Goal: Book appointment/travel/reservation

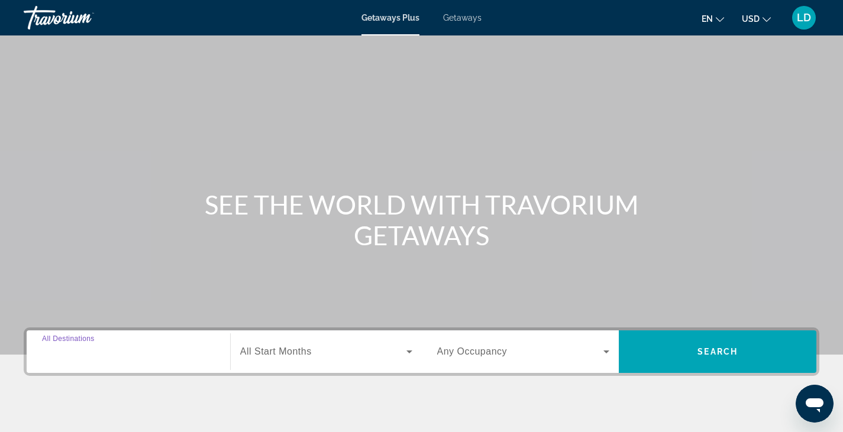
click at [114, 346] on input "Destination All Destinations" at bounding box center [128, 352] width 173 height 14
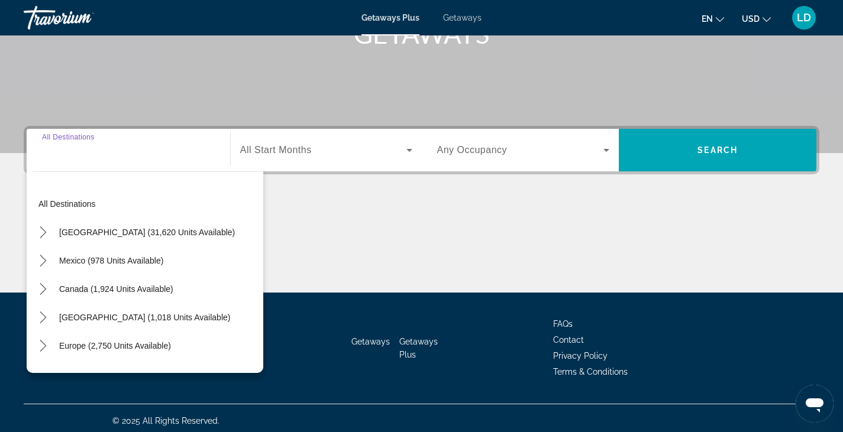
scroll to position [207, 0]
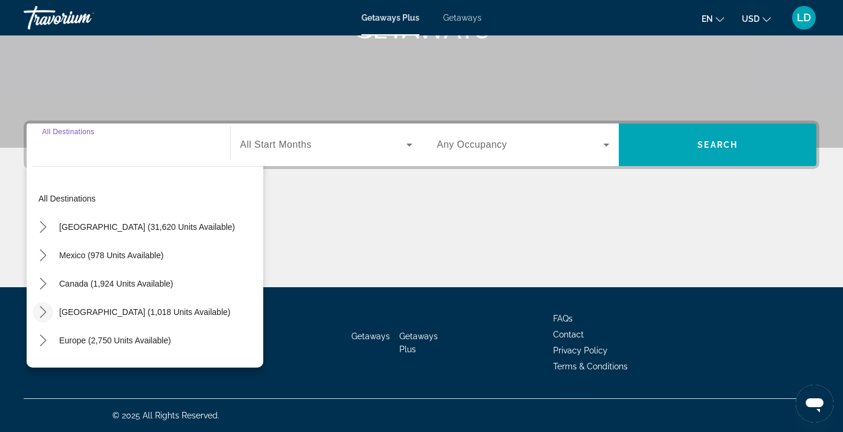
click at [44, 304] on mat-icon "Toggle Caribbean & Atlantic Islands (1,018 units available) submenu" at bounding box center [43, 312] width 21 height 21
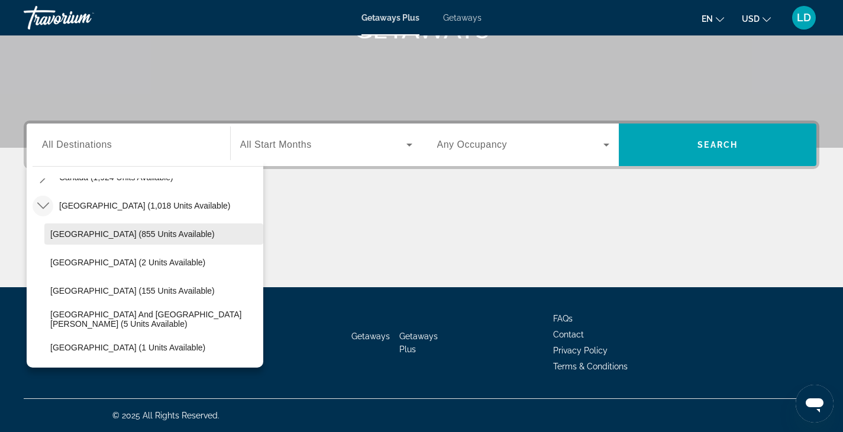
click at [76, 236] on span "[GEOGRAPHIC_DATA] (855 units available)" at bounding box center [132, 233] width 164 height 9
type input "**********"
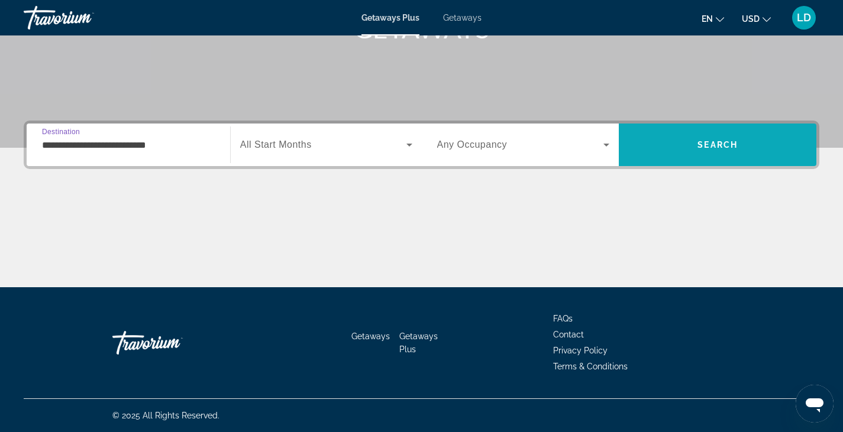
click at [684, 144] on span "Search" at bounding box center [716, 145] width 197 height 28
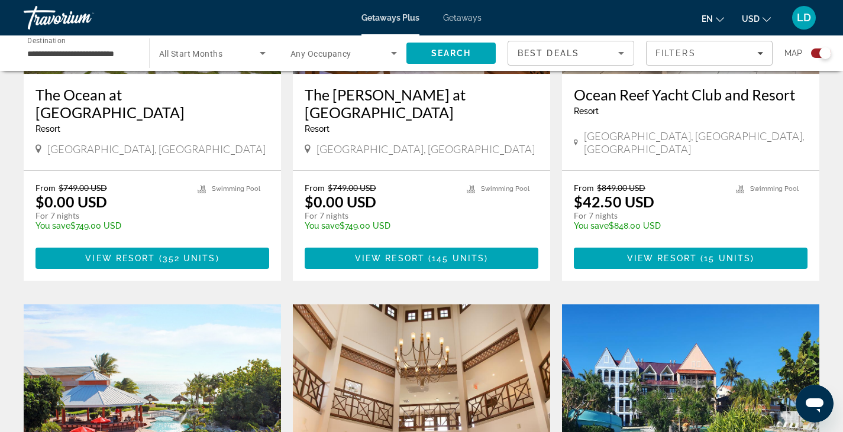
scroll to position [355, 0]
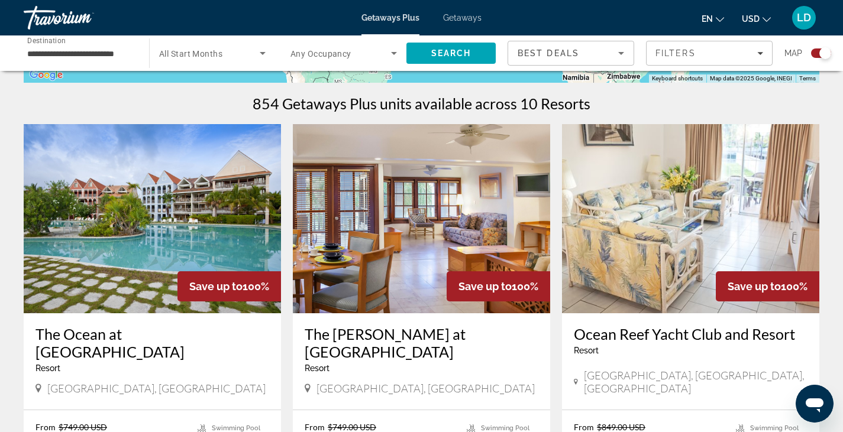
click at [153, 220] on img "Main content" at bounding box center [152, 218] width 257 height 189
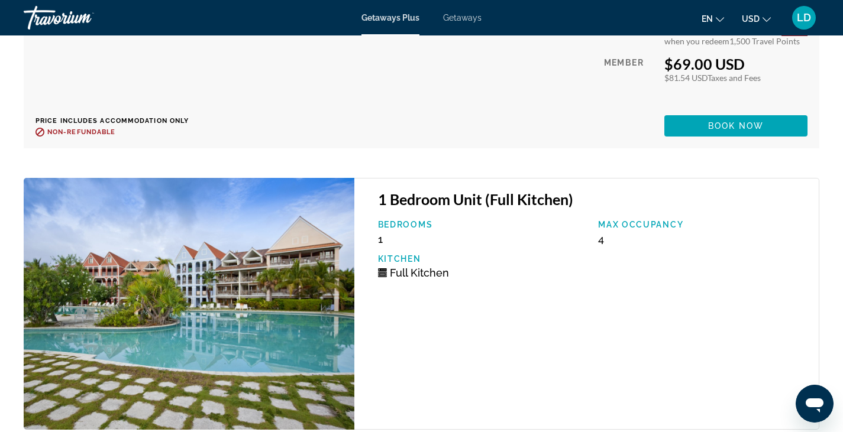
scroll to position [16381, 0]
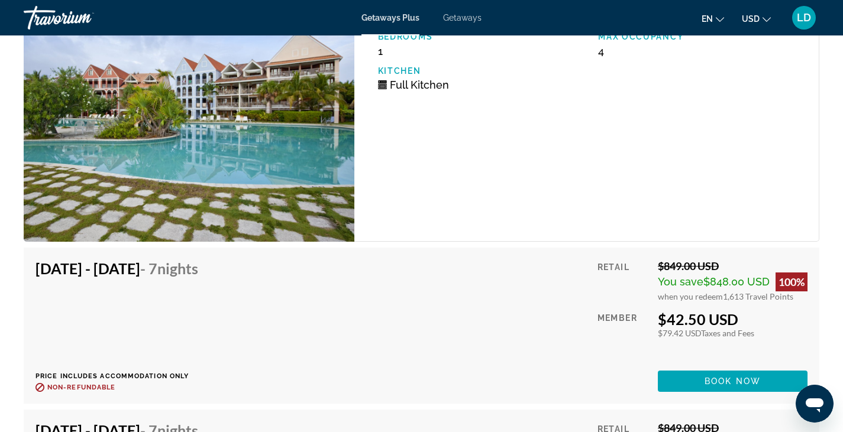
click at [540, 189] on div "1 Bedroom Unit (Full Kitchen) Bedrooms 1 Max Occupancy 4 Kitchen Full Kitchen" at bounding box center [586, 116] width 465 height 252
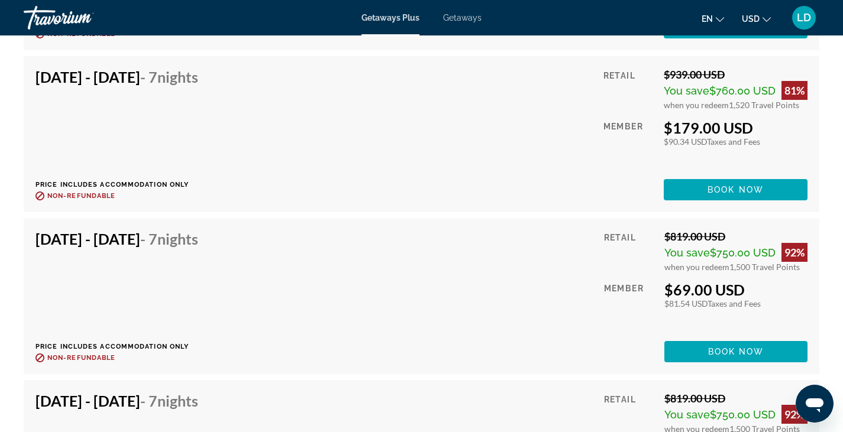
scroll to position [15731, 0]
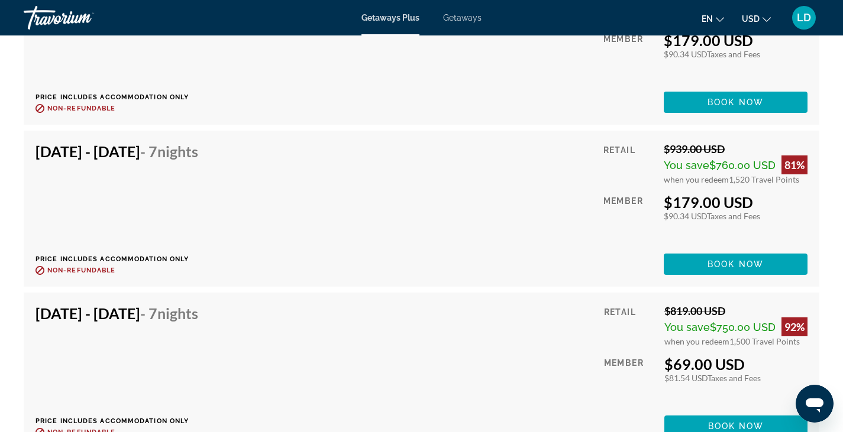
click at [463, 20] on span "Getaways" at bounding box center [462, 17] width 38 height 9
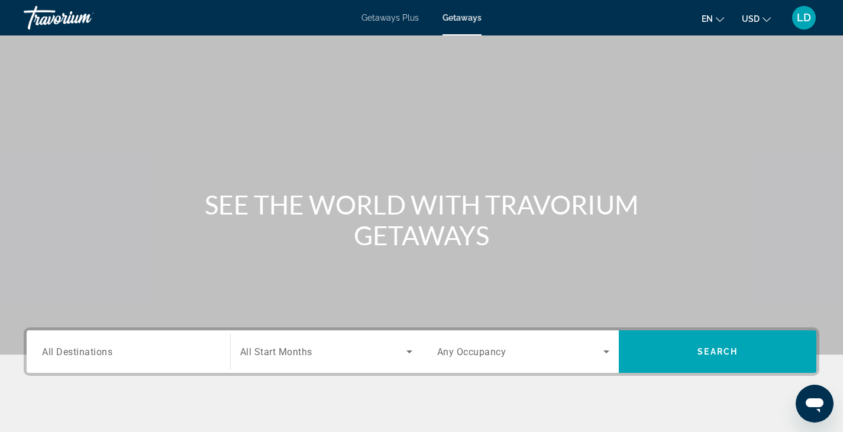
click at [59, 353] on span "All Destinations" at bounding box center [77, 351] width 70 height 11
click at [59, 353] on input "Destination All Destinations" at bounding box center [128, 352] width 173 height 14
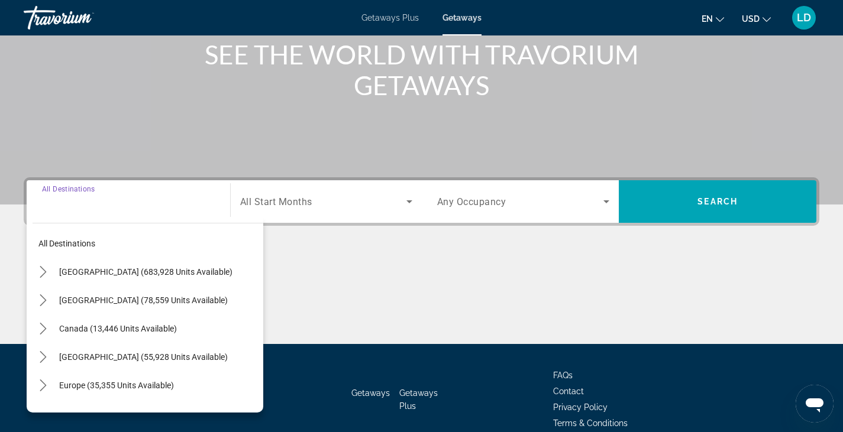
scroll to position [207, 0]
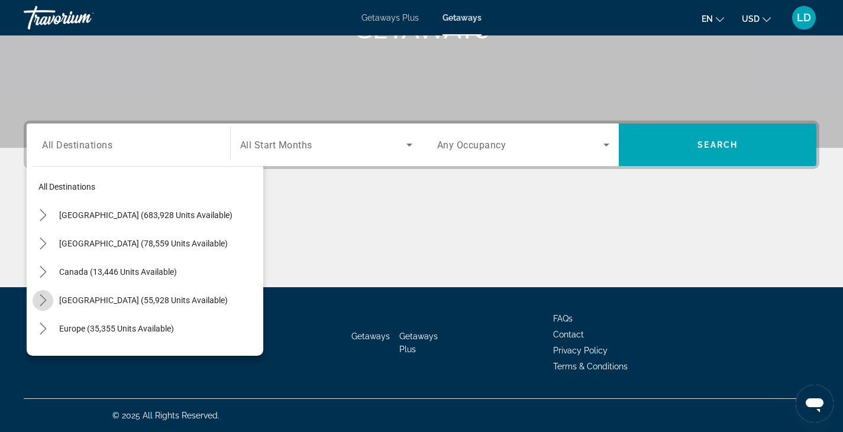
click at [43, 295] on icon "Toggle Caribbean & Atlantic Islands (55,928 units available) submenu" at bounding box center [43, 300] width 12 height 12
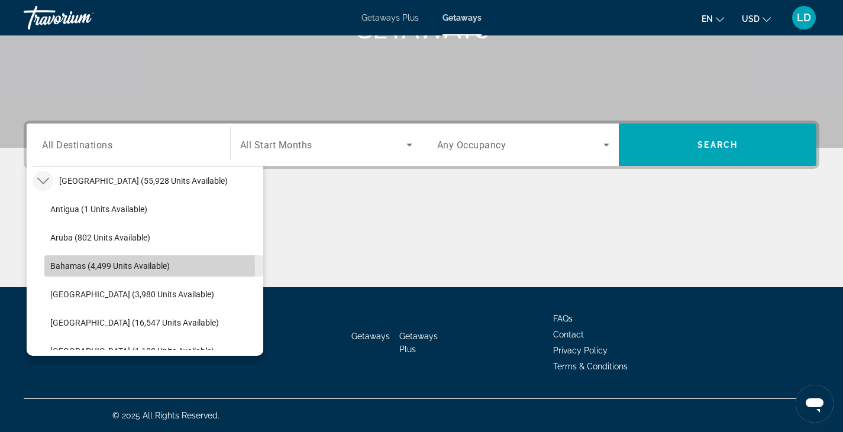
click at [67, 267] on span "Bahamas (4,499 units available)" at bounding box center [109, 265] width 119 height 9
type input "**********"
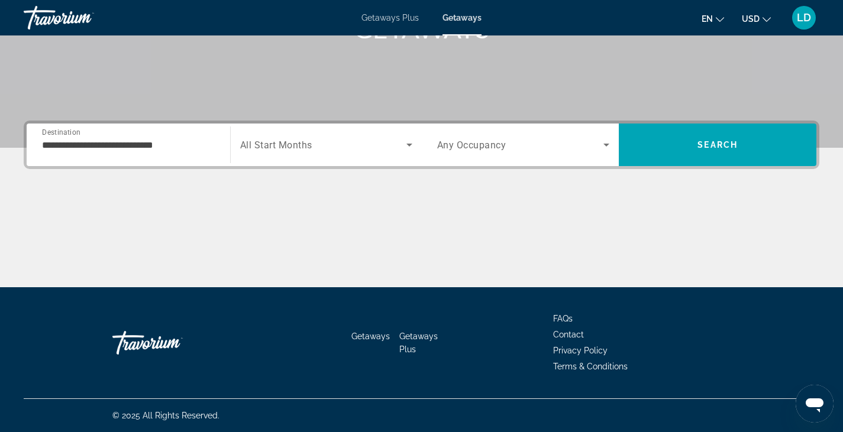
click at [277, 147] on span "All Start Months" at bounding box center [276, 145] width 72 height 11
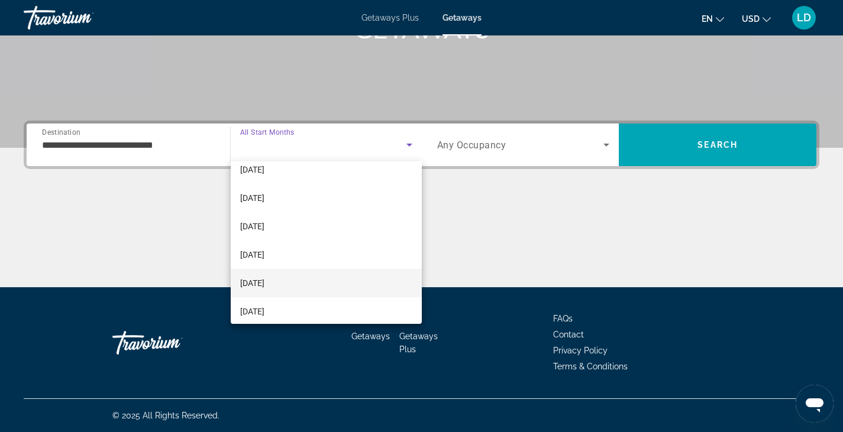
scroll to position [244, 0]
click at [264, 283] on span "[DATE]" at bounding box center [252, 277] width 24 height 14
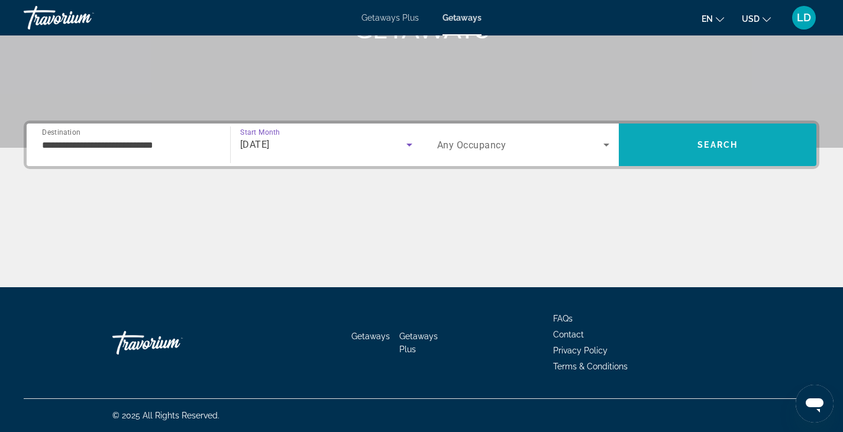
click at [655, 141] on span "Search" at bounding box center [716, 145] width 197 height 28
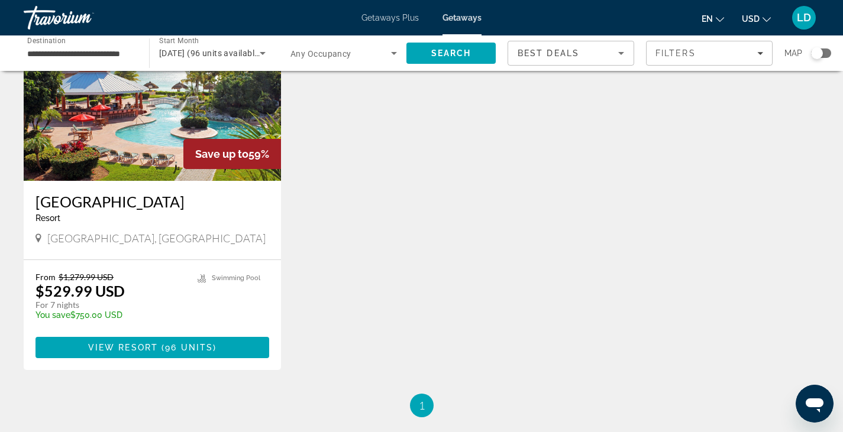
scroll to position [177, 0]
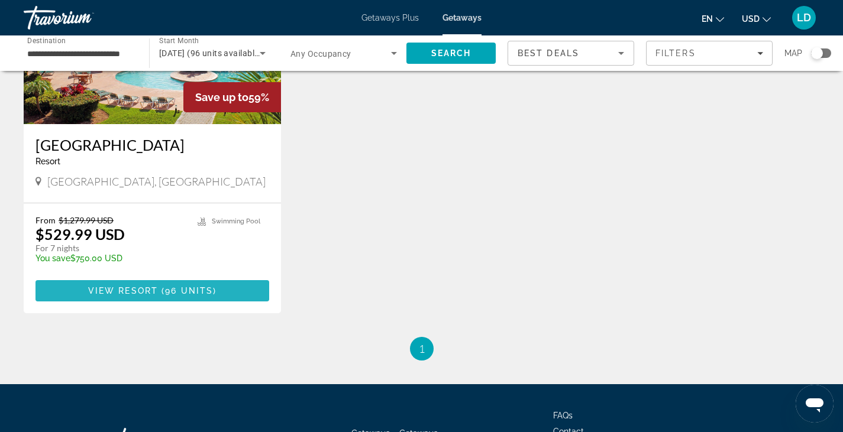
click at [160, 287] on span "Main content" at bounding box center [160, 290] width 4 height 9
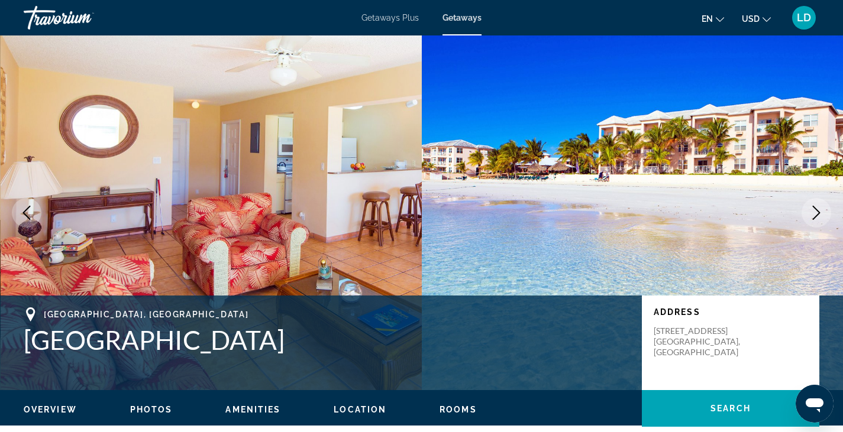
click at [371, 12] on div "Getaways Plus Getaways en English Español Français Italiano Português русский U…" at bounding box center [421, 17] width 843 height 31
click at [370, 14] on span "Getaways Plus" at bounding box center [389, 17] width 57 height 9
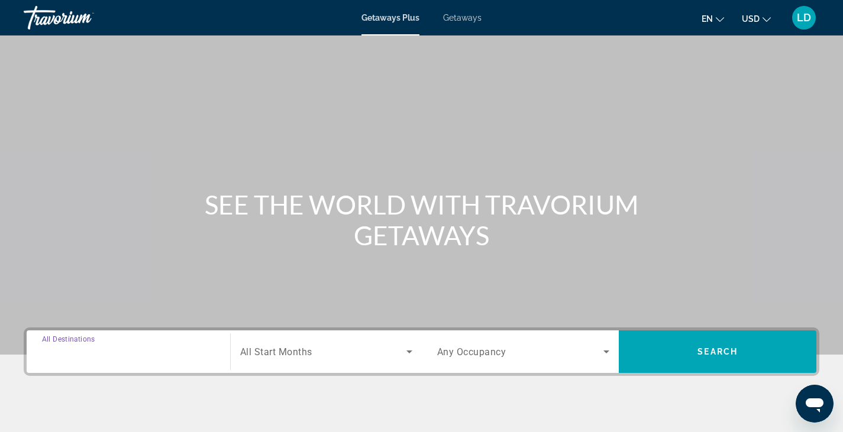
click at [73, 358] on input "Destination All Destinations" at bounding box center [128, 352] width 173 height 14
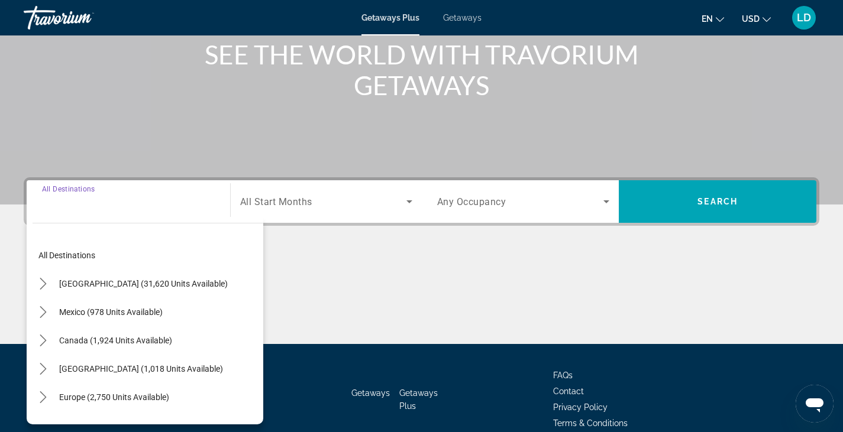
scroll to position [207, 0]
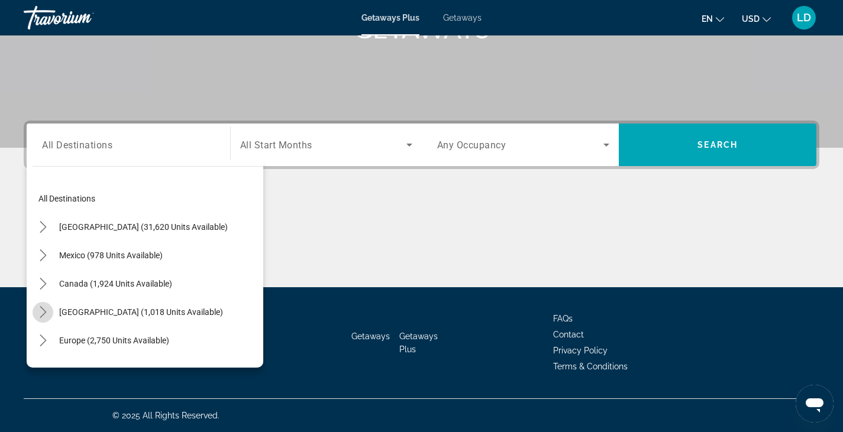
click at [44, 307] on icon "Toggle Caribbean & Atlantic Islands (1,018 units available) submenu" at bounding box center [43, 312] width 12 height 12
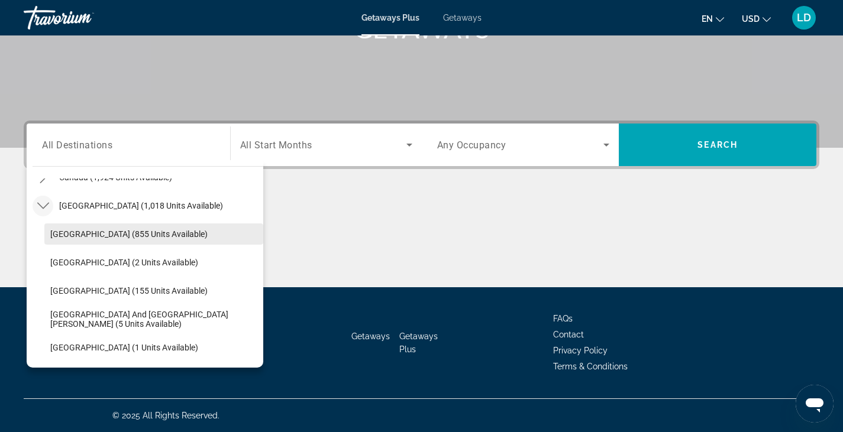
click at [73, 232] on span "[GEOGRAPHIC_DATA] (855 units available)" at bounding box center [128, 233] width 157 height 9
type input "**********"
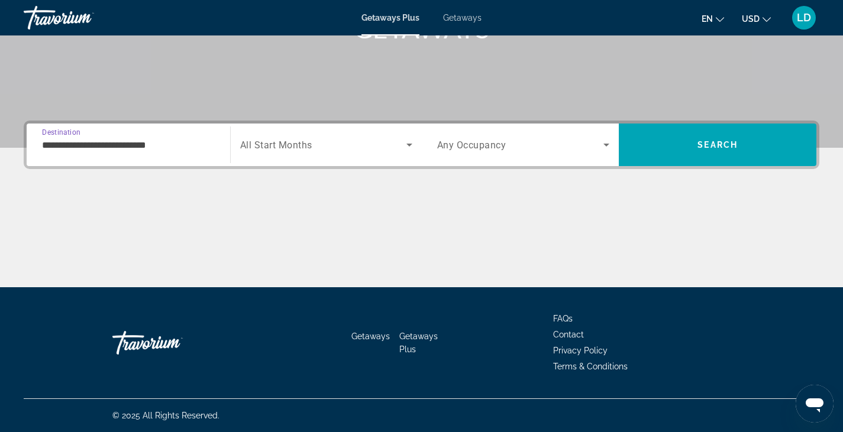
click at [275, 138] on span "Search widget" at bounding box center [323, 145] width 166 height 14
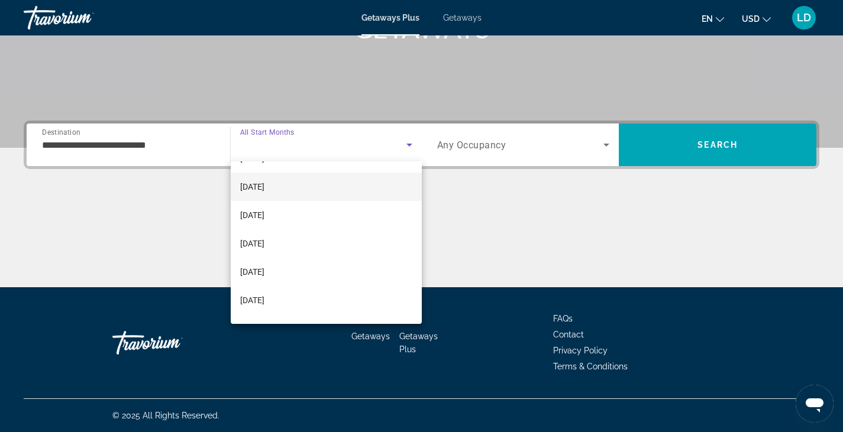
scroll to position [118, 0]
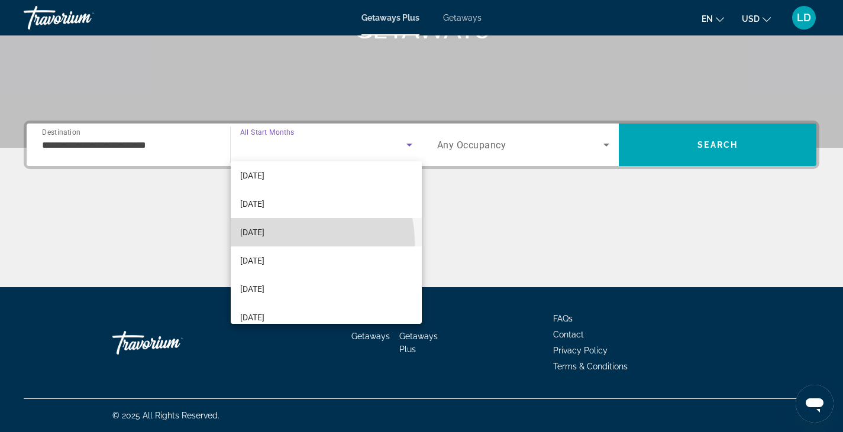
click at [294, 242] on mat-option "[DATE]" at bounding box center [326, 232] width 191 height 28
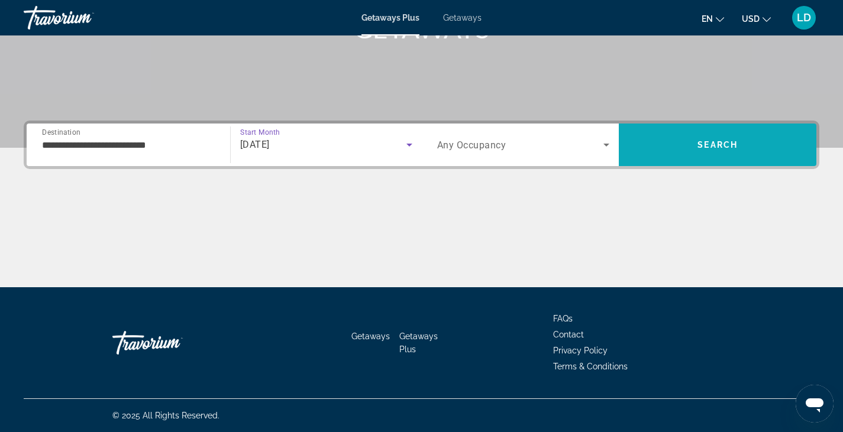
click at [694, 142] on span "Search" at bounding box center [716, 145] width 197 height 28
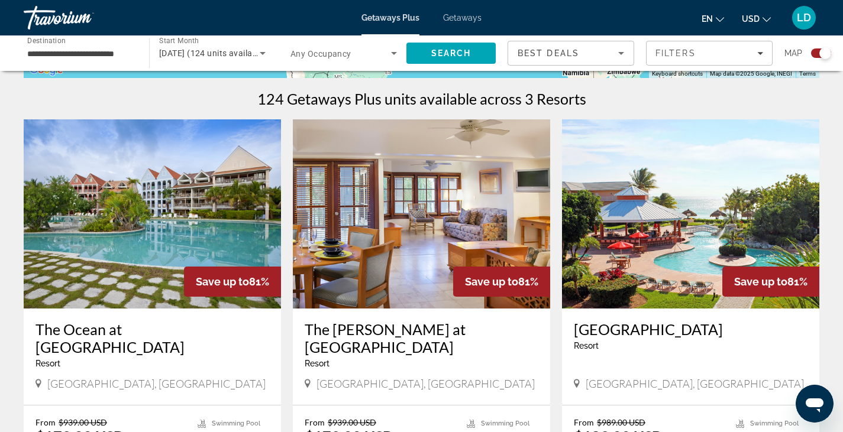
scroll to position [345, 0]
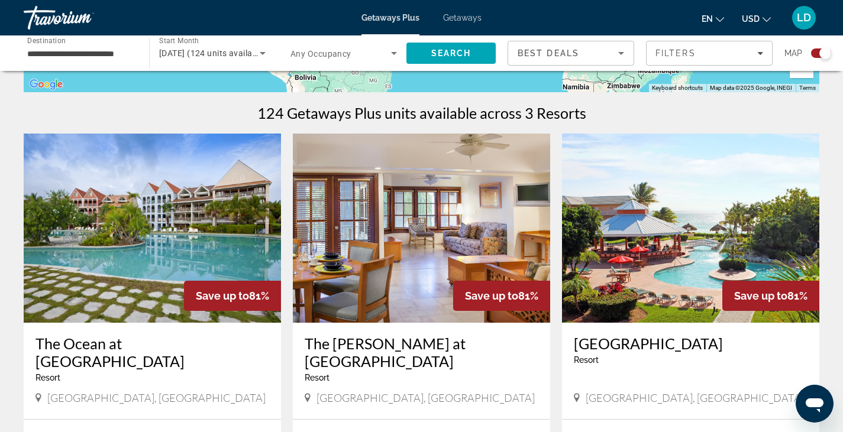
click at [148, 186] on img "Main content" at bounding box center [152, 228] width 257 height 189
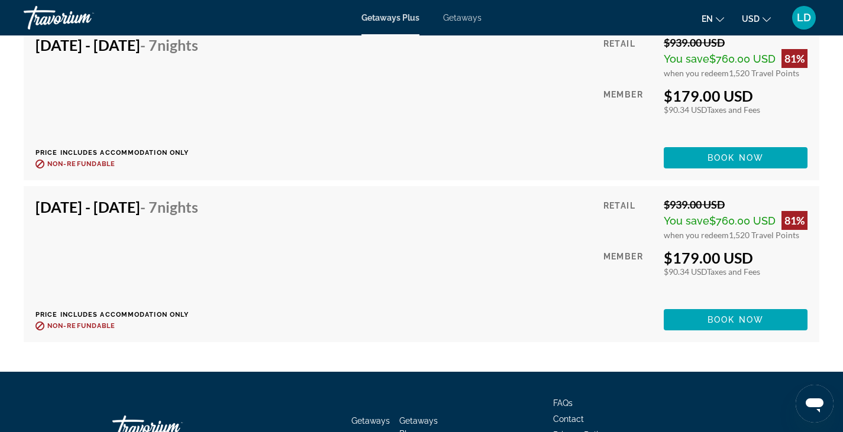
scroll to position [7919, 0]
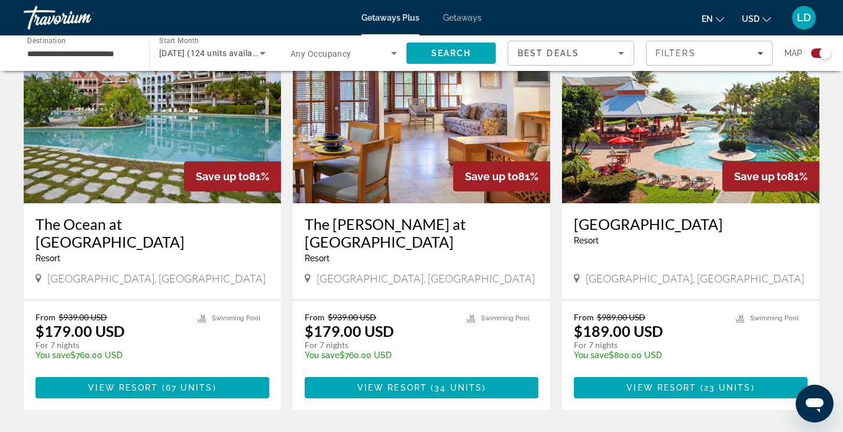
scroll to position [473, 0]
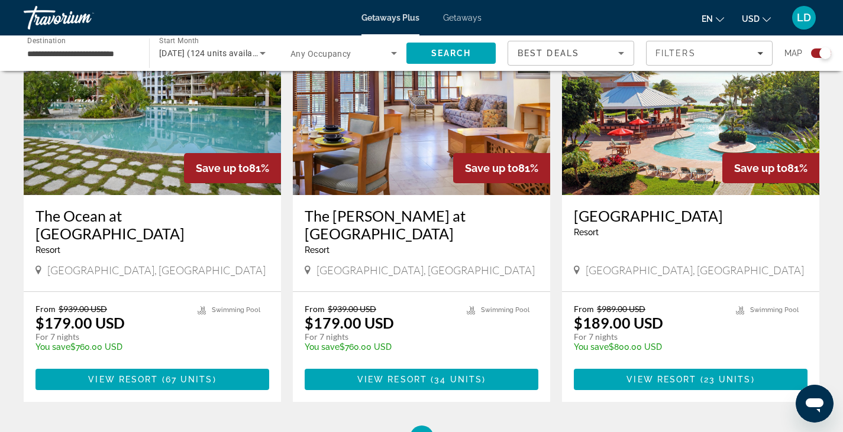
click at [628, 222] on h3 "[GEOGRAPHIC_DATA]" at bounding box center [691, 216] width 234 height 18
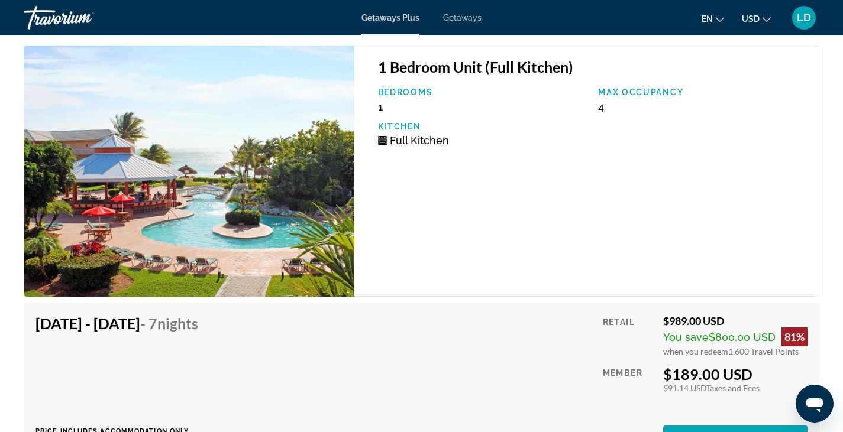
scroll to position [1951, 0]
